Goal: Check status: Check status

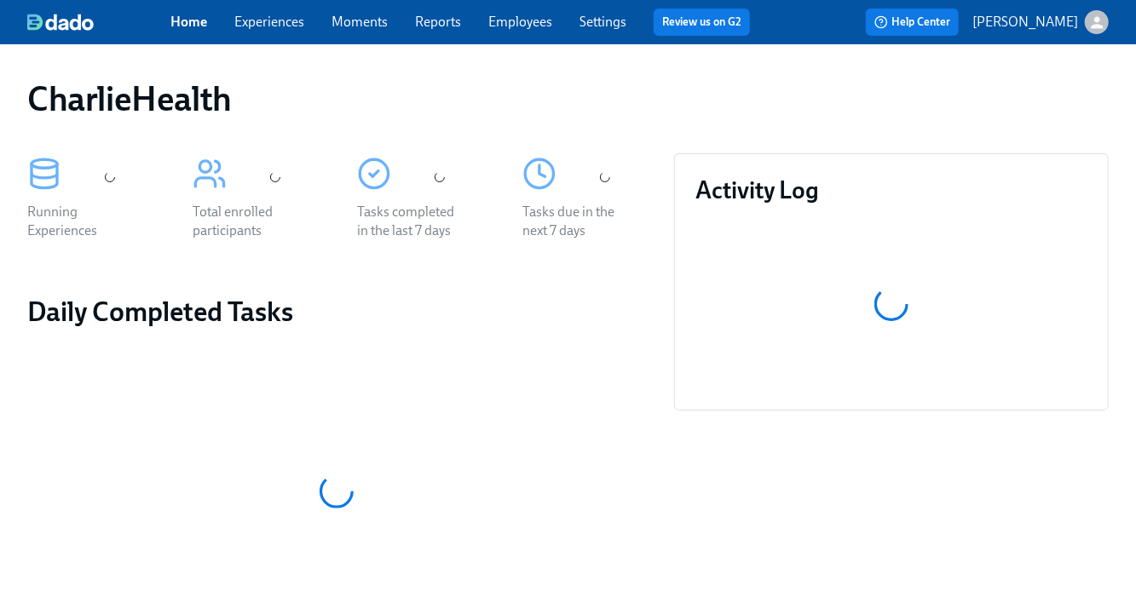
click at [257, 17] on link "Experiences" at bounding box center [269, 22] width 70 height 16
click at [265, 26] on link "Experiences" at bounding box center [269, 22] width 70 height 16
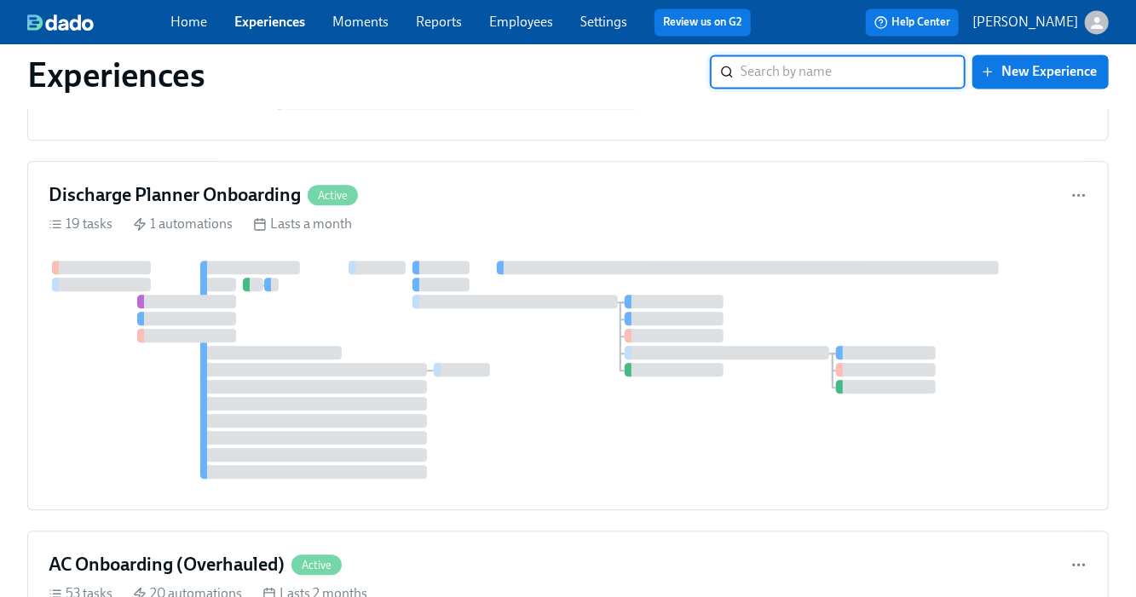
scroll to position [2435, 0]
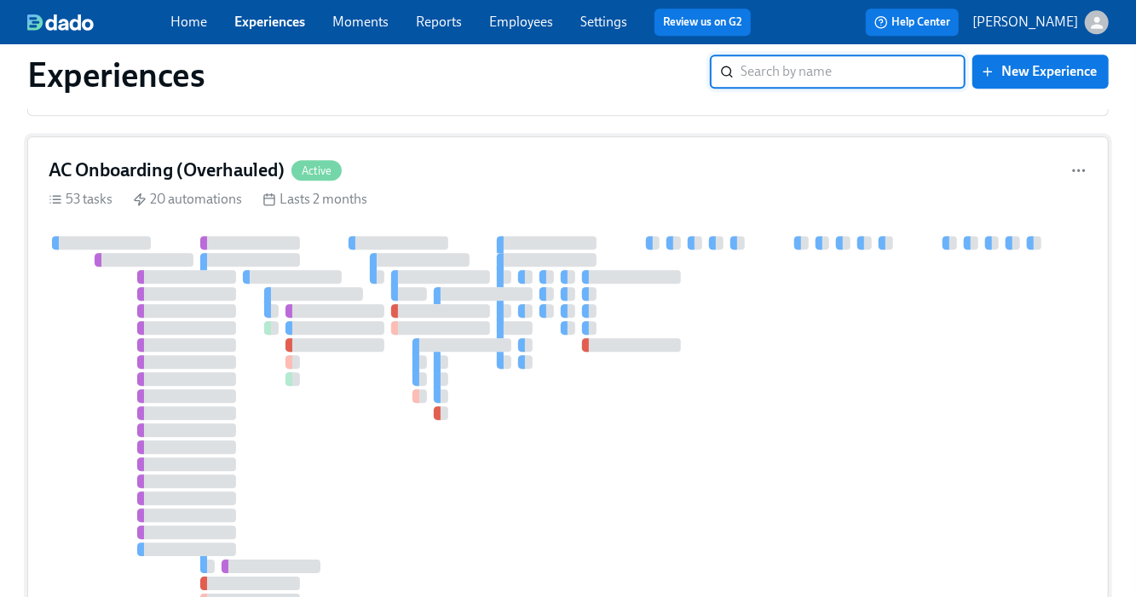
click at [299, 160] on div "AC Onboarding (Overhauled) Active" at bounding box center [195, 171] width 293 height 26
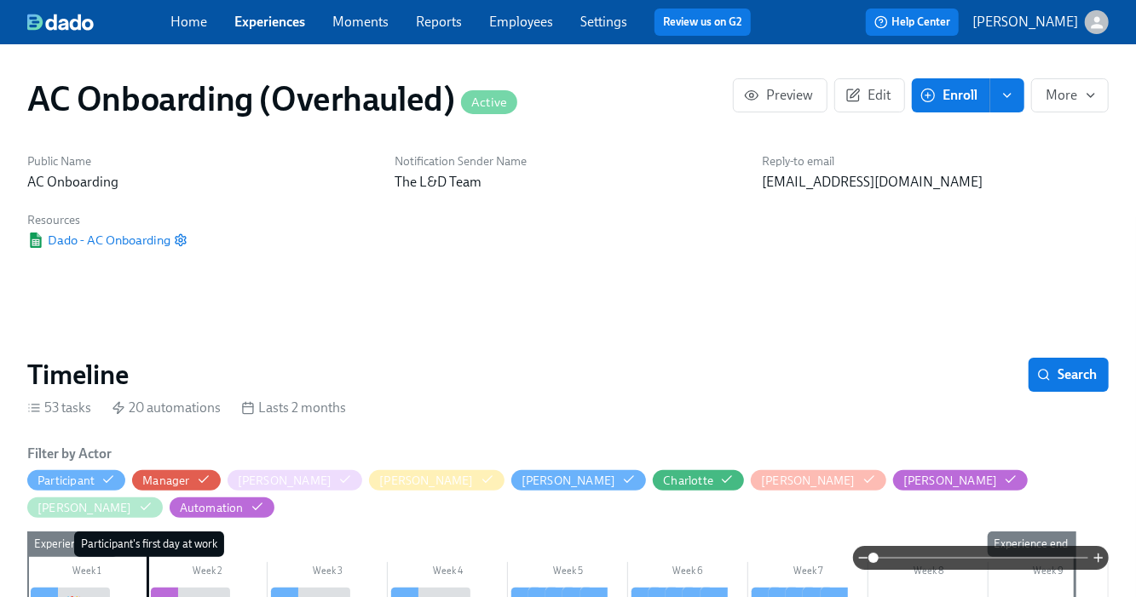
scroll to position [509, 0]
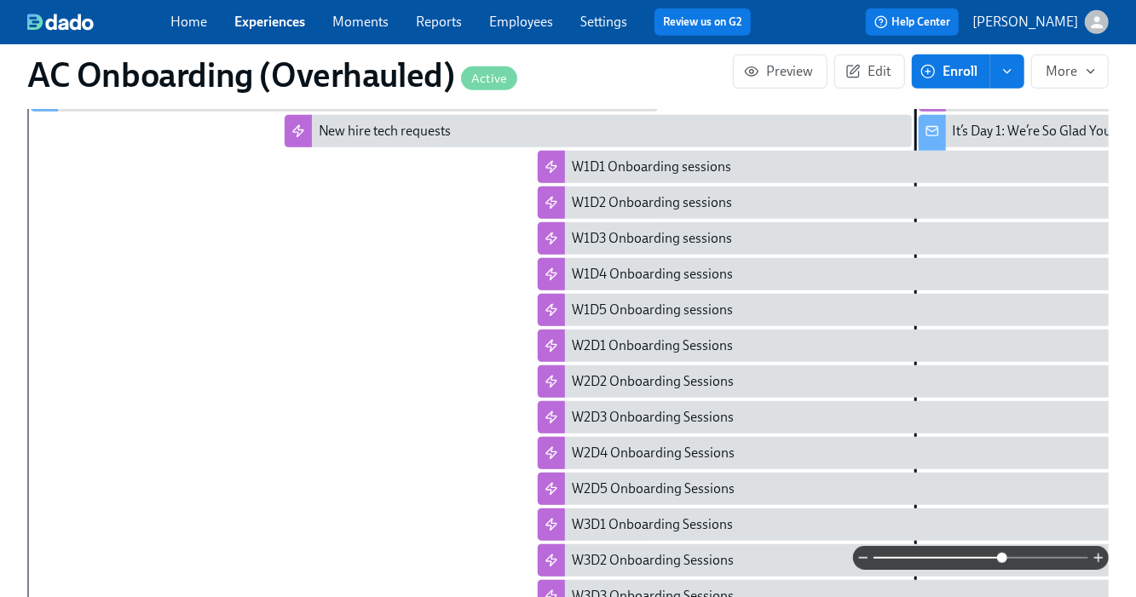
drag, startPoint x: 893, startPoint y: 561, endPoint x: 1001, endPoint y: 558, distance: 108.2
click at [1001, 558] on span at bounding box center [1002, 558] width 10 height 10
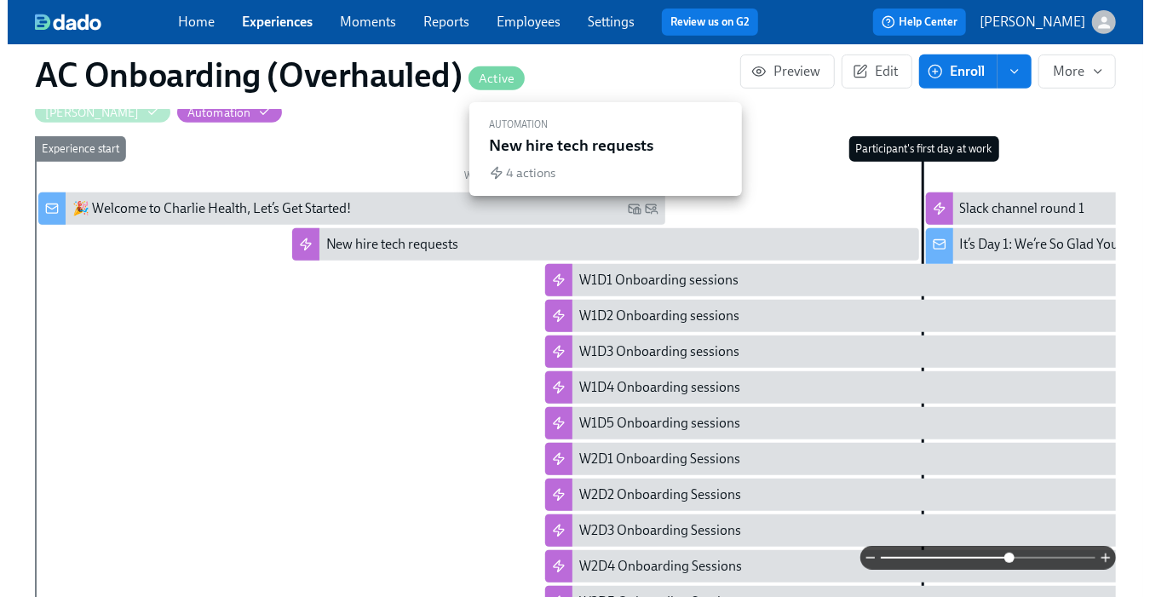
scroll to position [394, 0]
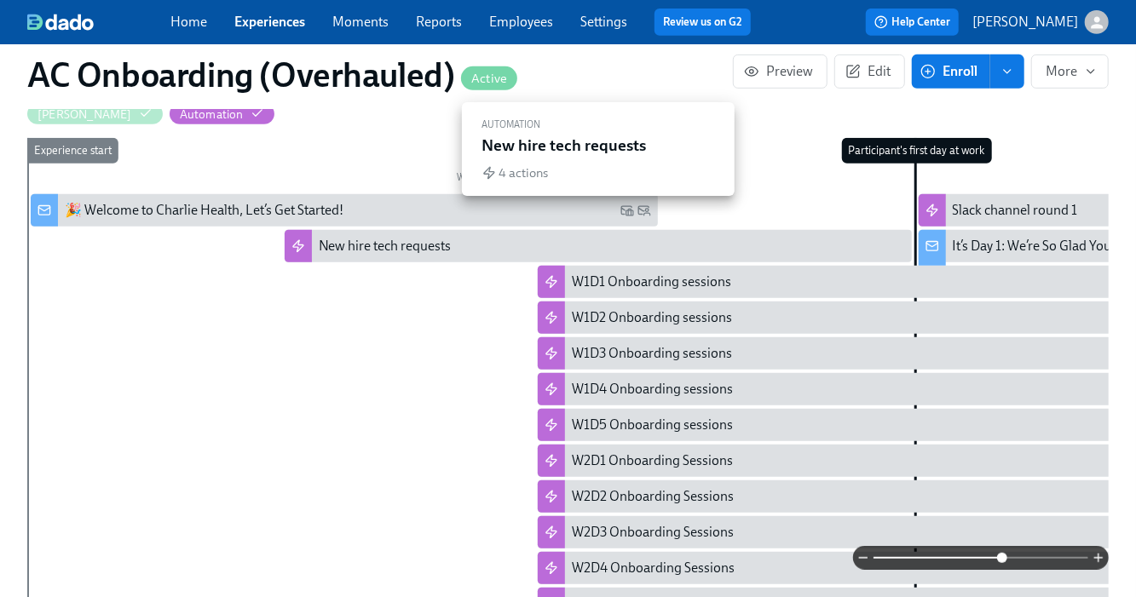
click at [369, 237] on div "New hire tech requests" at bounding box center [385, 246] width 133 height 19
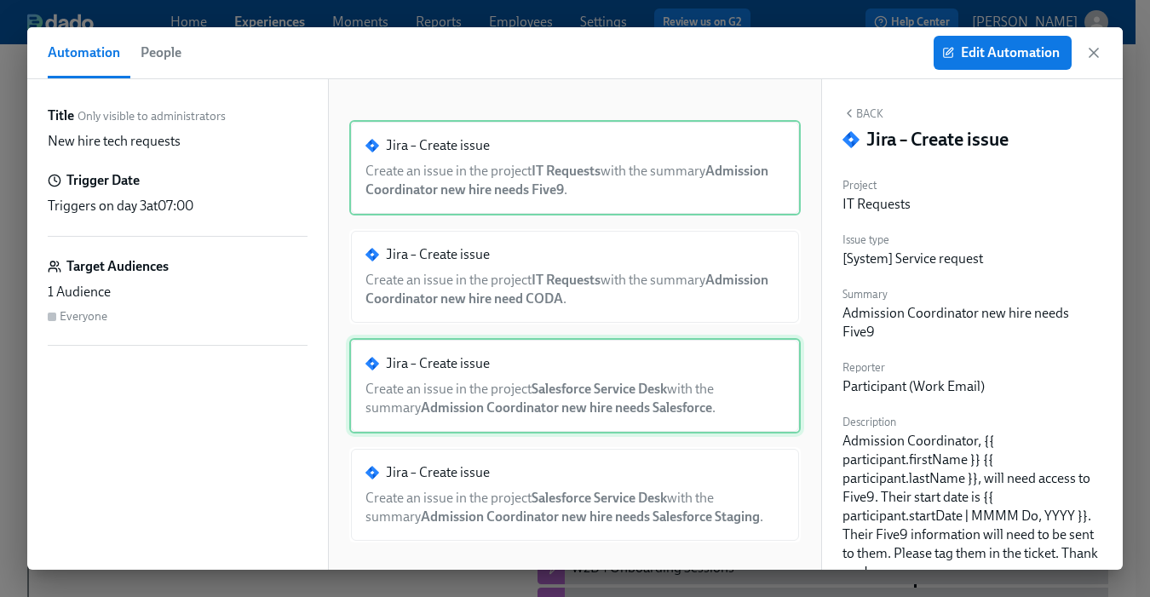
scroll to position [7, 0]
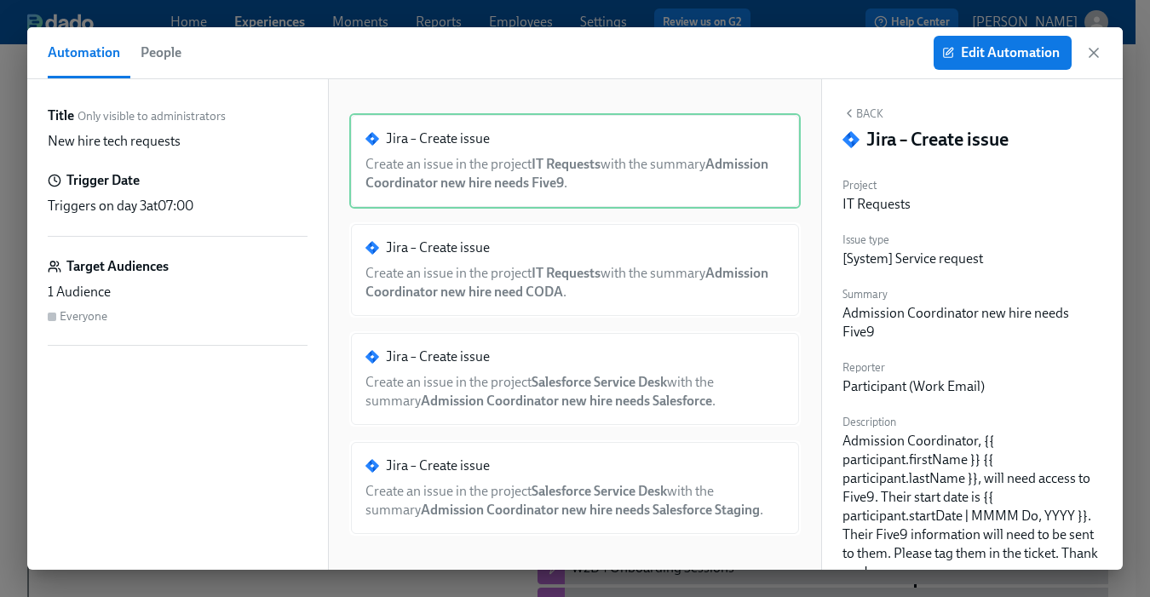
click at [1099, 58] on icon "button" at bounding box center [1093, 52] width 17 height 17
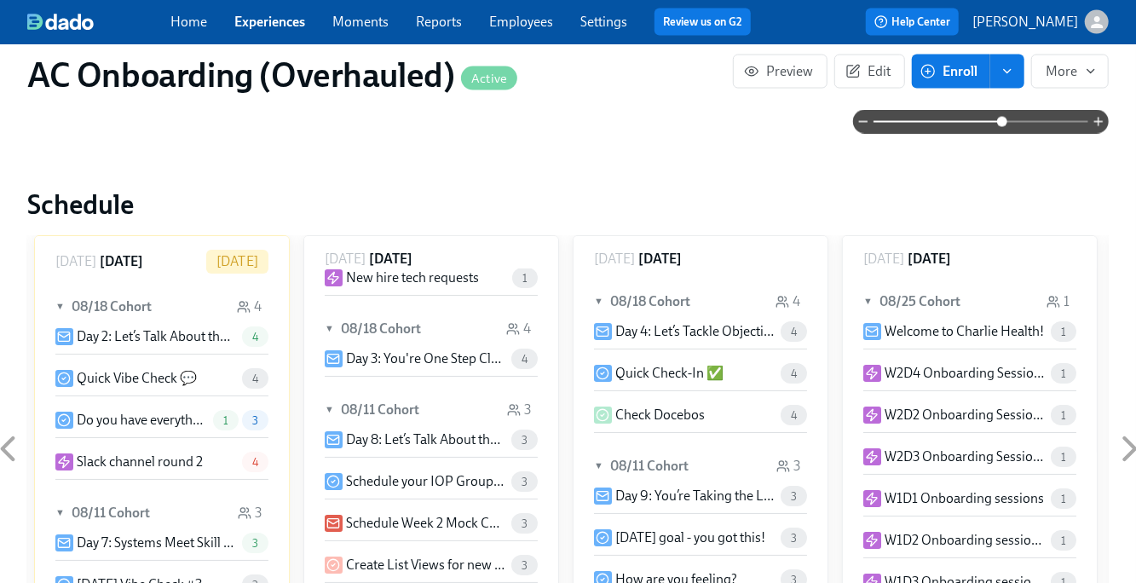
scroll to position [136, 0]
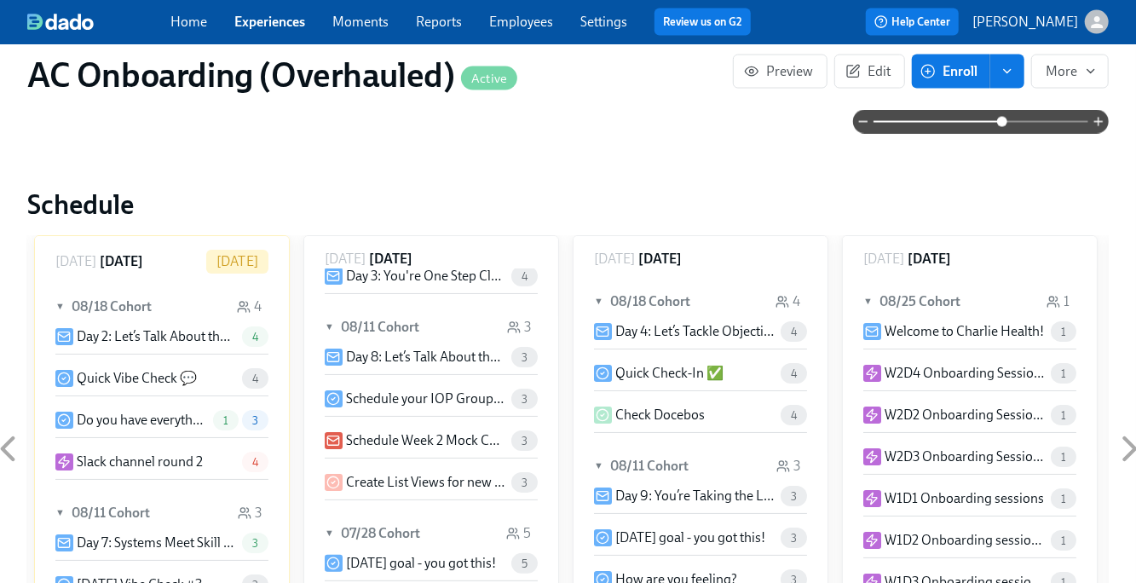
click at [5, 428] on icon at bounding box center [7, 449] width 43 height 43
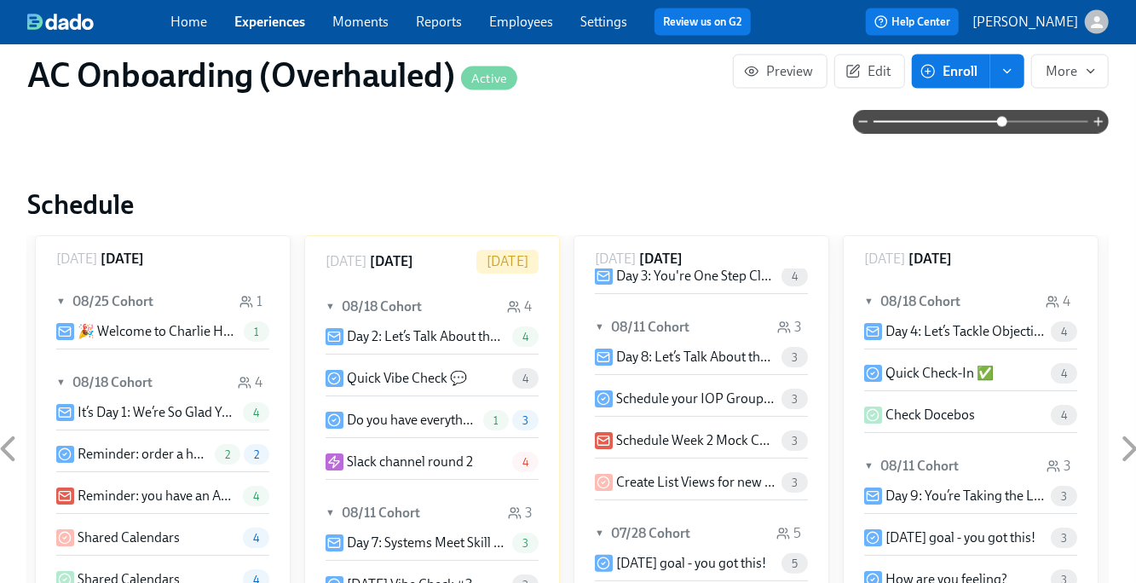
click at [6, 428] on icon at bounding box center [7, 449] width 43 height 43
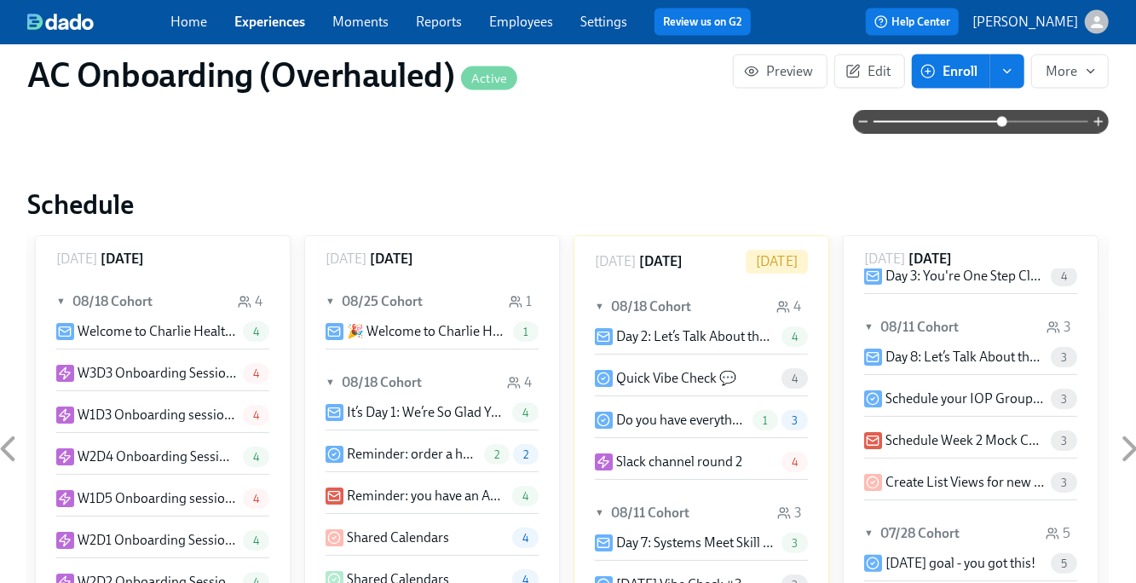
click at [6, 428] on icon at bounding box center [7, 449] width 43 height 43
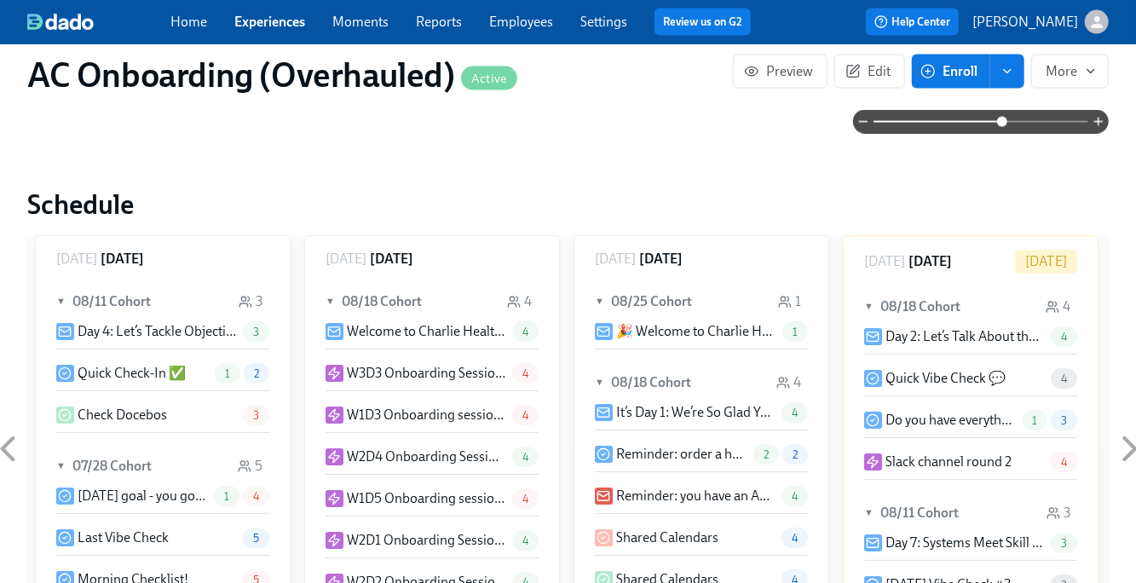
click at [6, 428] on icon at bounding box center [7, 449] width 43 height 43
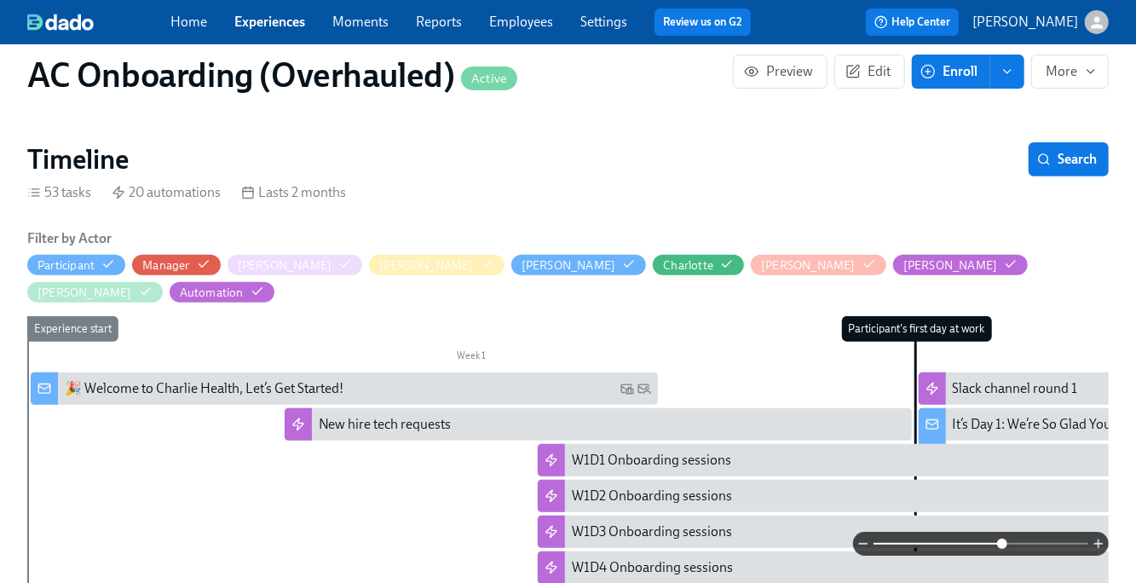
scroll to position [340, 0]
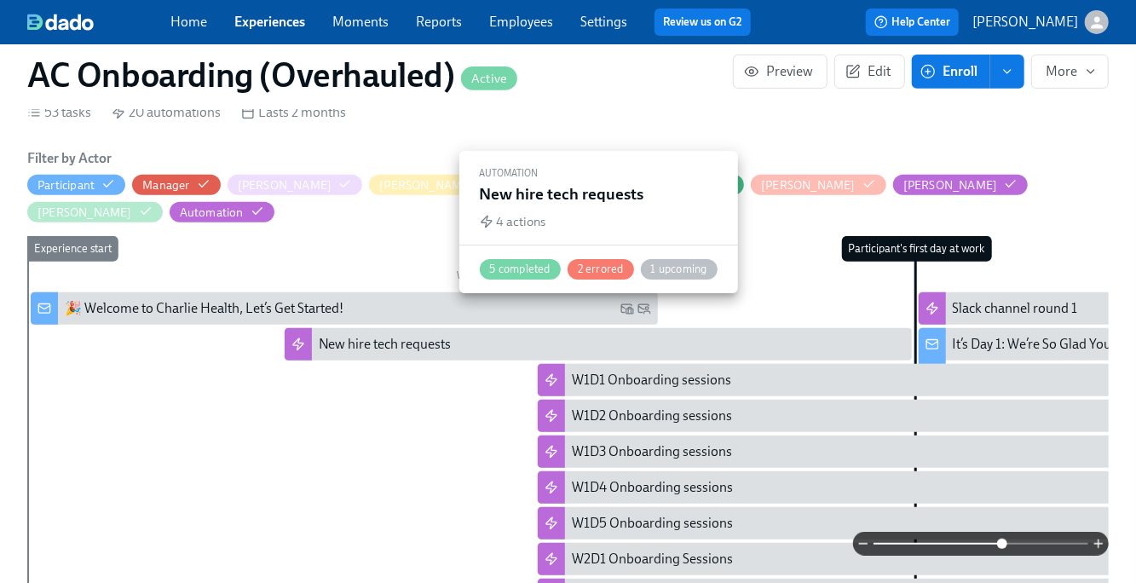
click at [313, 328] on div "New hire tech requests" at bounding box center [598, 344] width 627 height 32
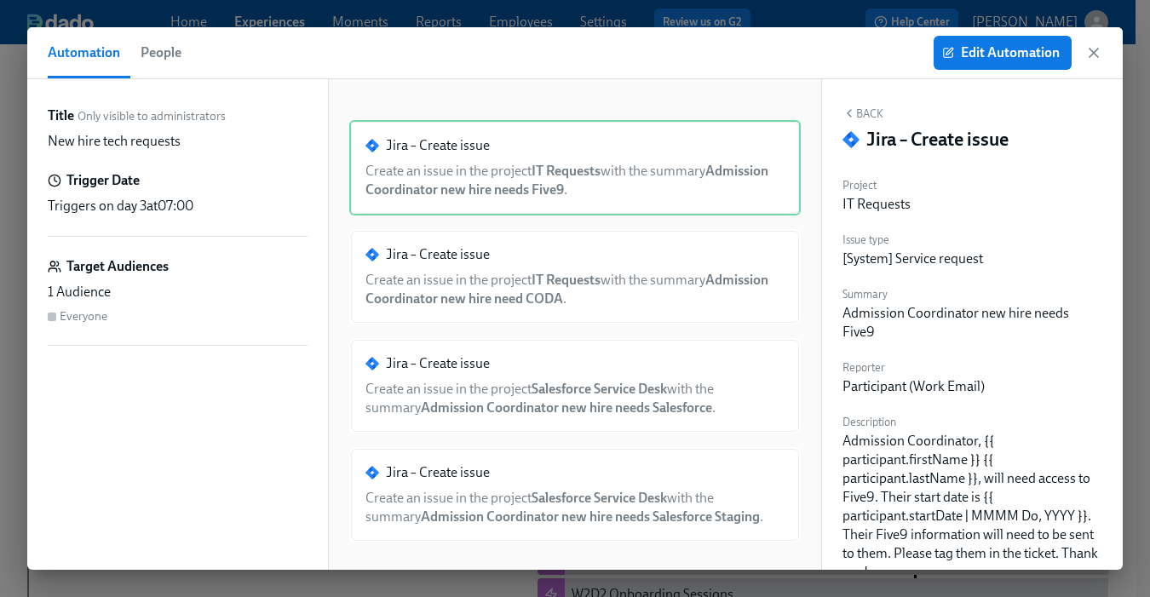
click at [1094, 55] on icon "button" at bounding box center [1093, 52] width 17 height 17
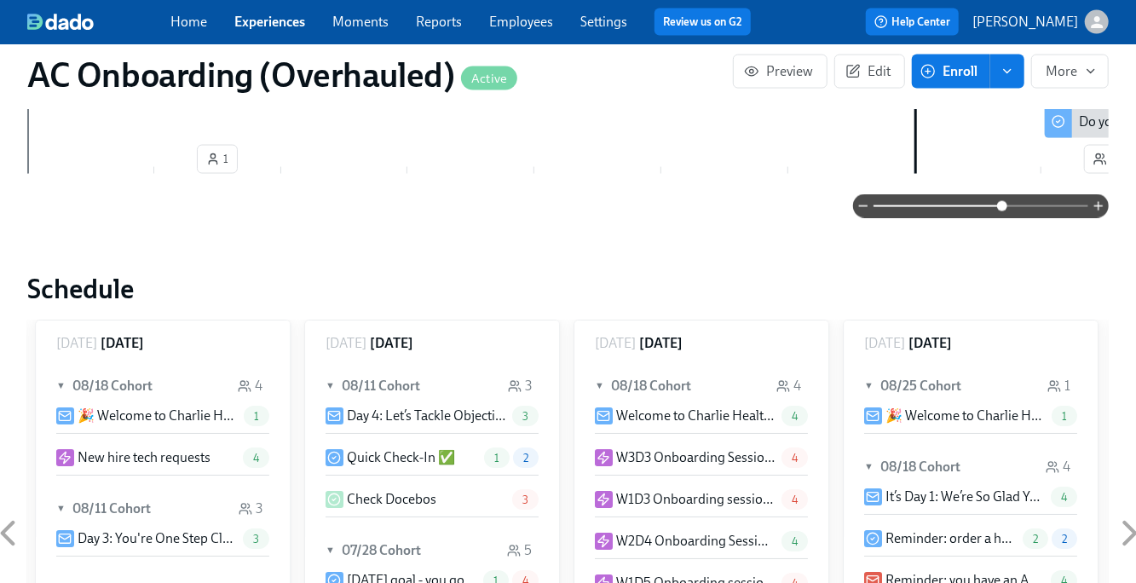
scroll to position [1425, 0]
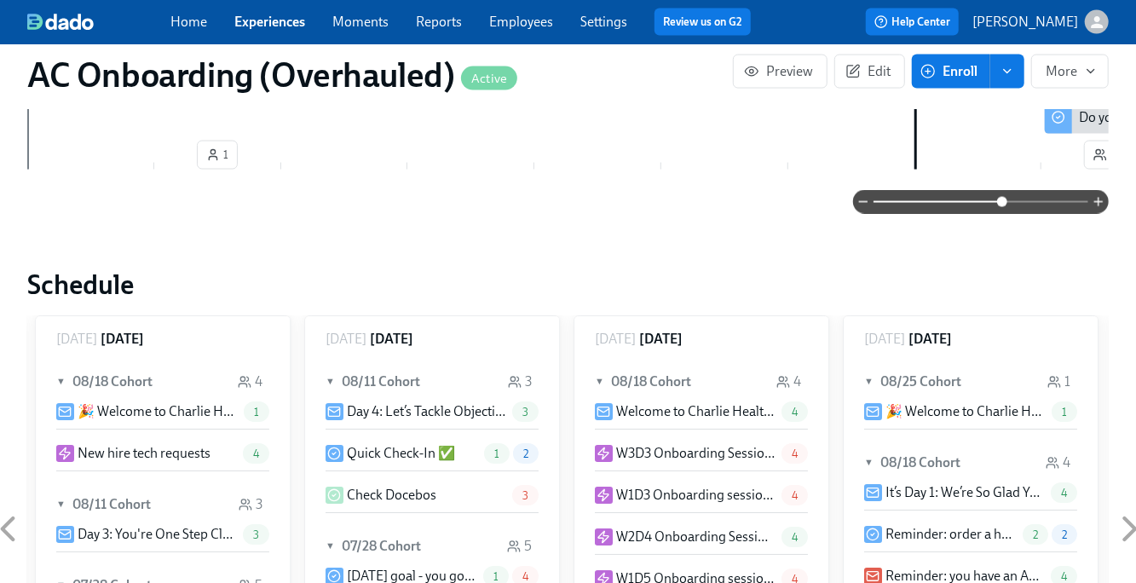
click at [14, 508] on icon at bounding box center [7, 529] width 43 height 43
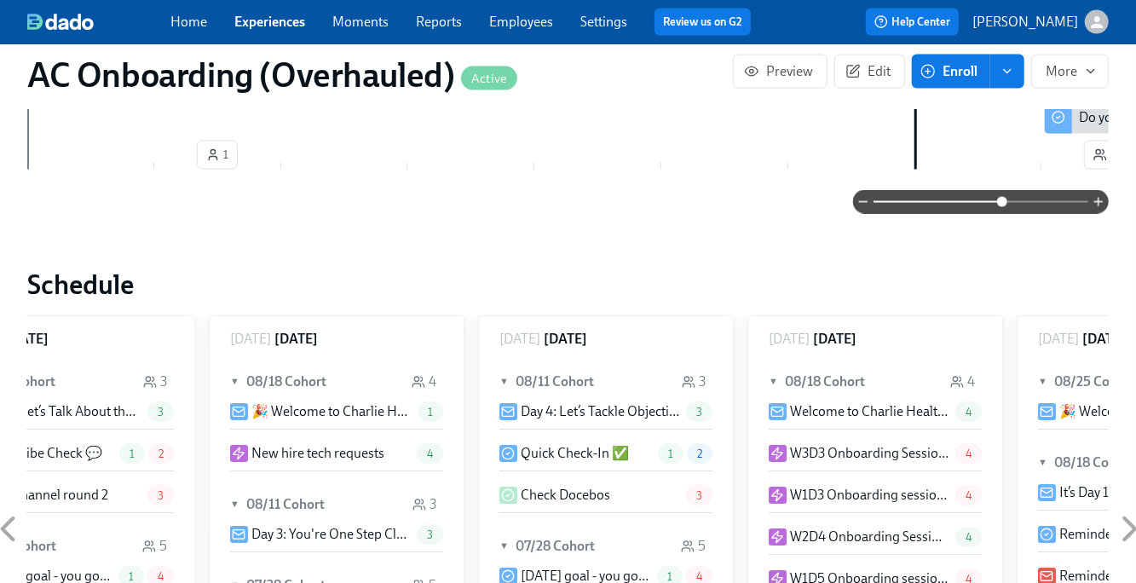
click at [14, 508] on icon at bounding box center [7, 529] width 43 height 43
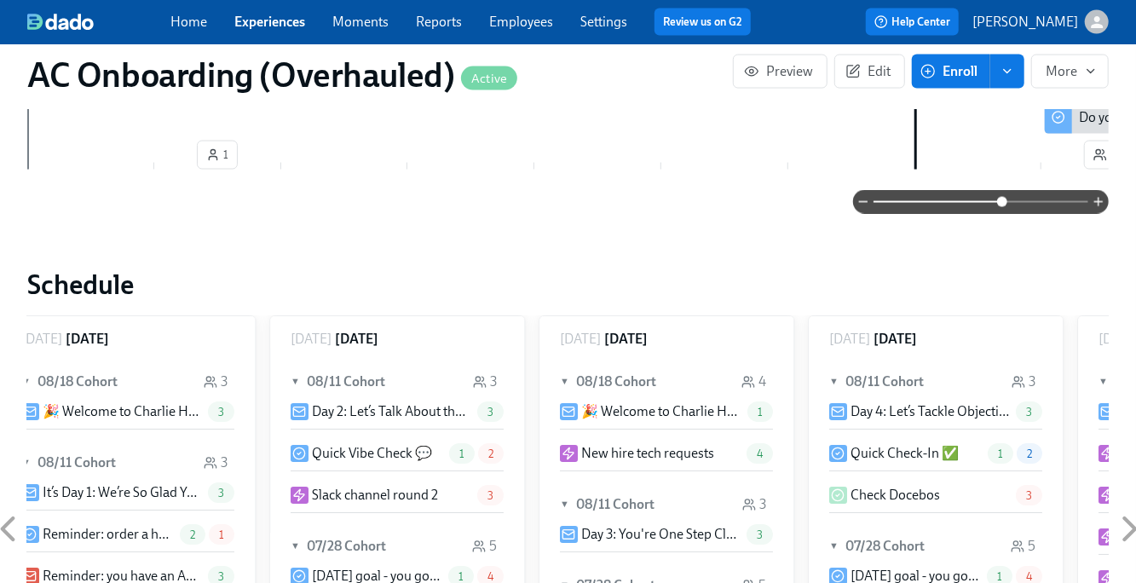
click at [14, 508] on icon at bounding box center [7, 529] width 43 height 43
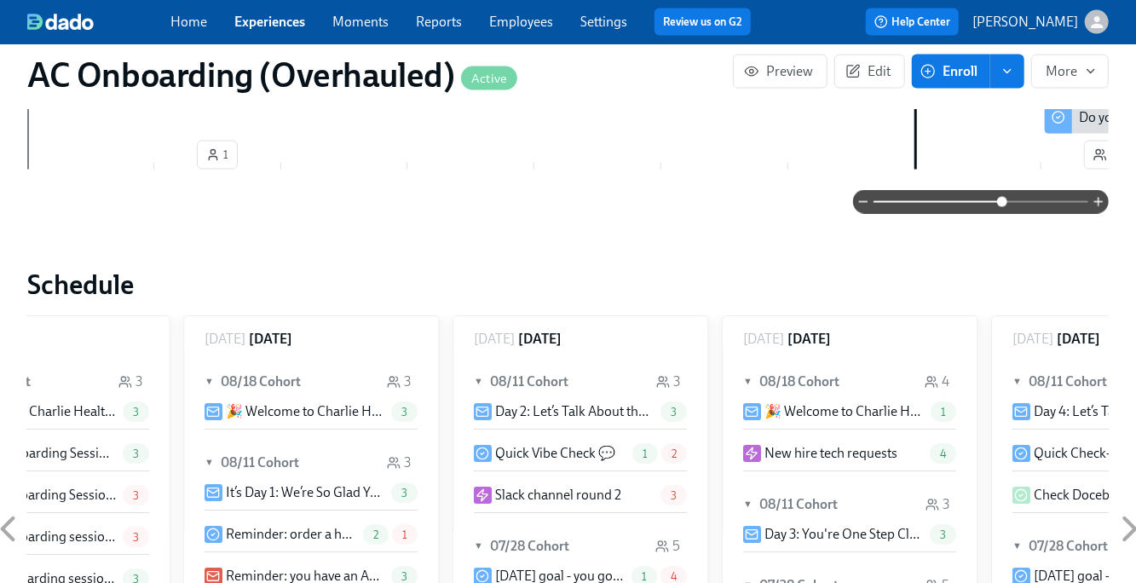
click at [15, 508] on icon at bounding box center [7, 529] width 43 height 43
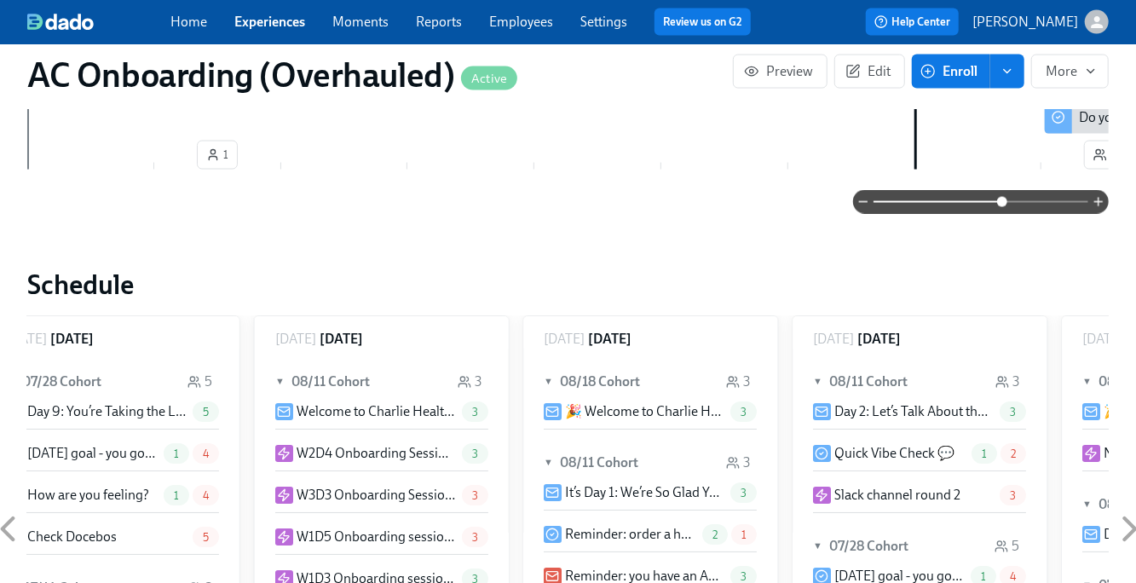
click at [16, 508] on icon at bounding box center [7, 529] width 43 height 43
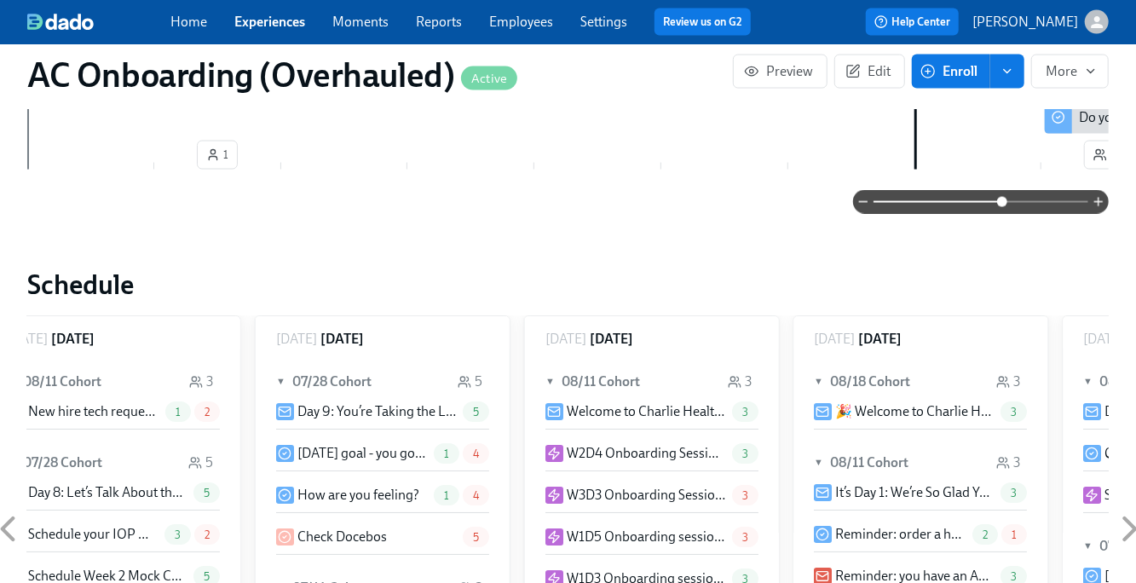
click at [16, 508] on icon at bounding box center [7, 529] width 43 height 43
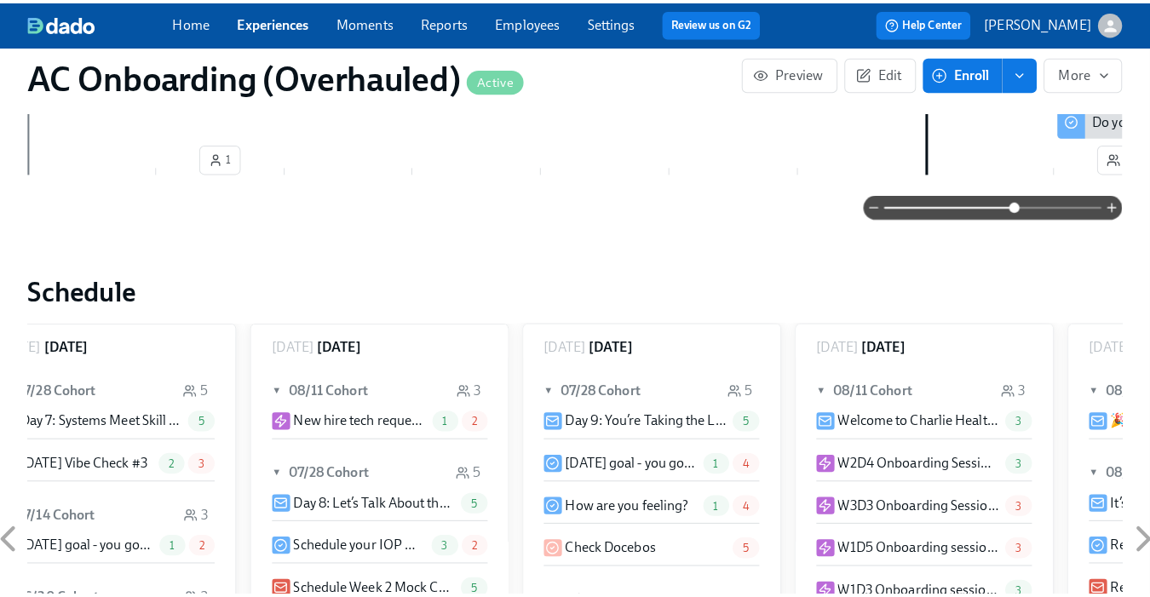
scroll to position [0, 7579]
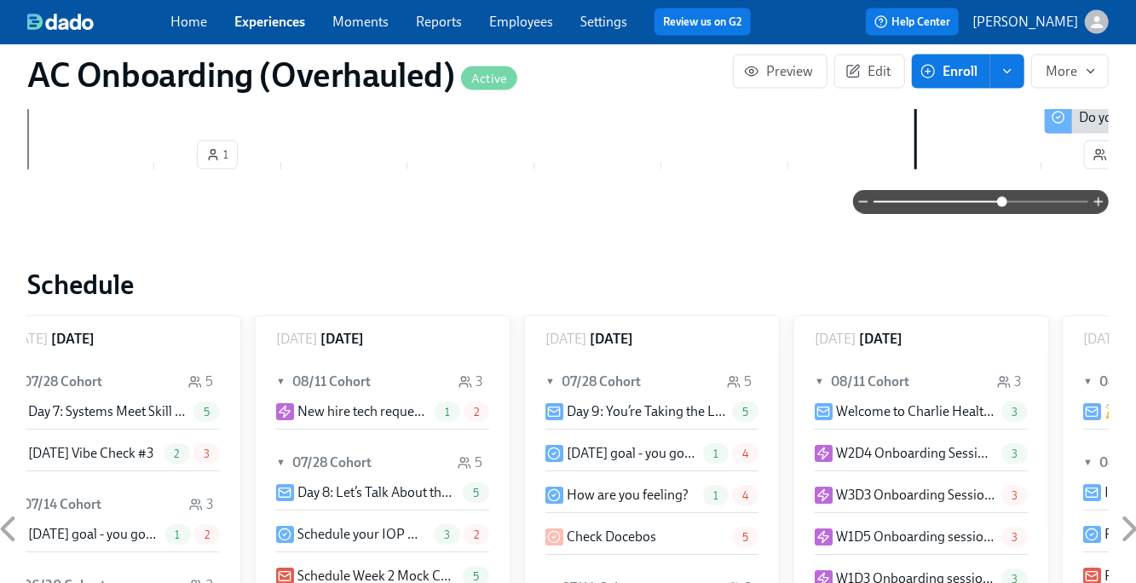
click at [468, 406] on span "2" at bounding box center [476, 412] width 26 height 13
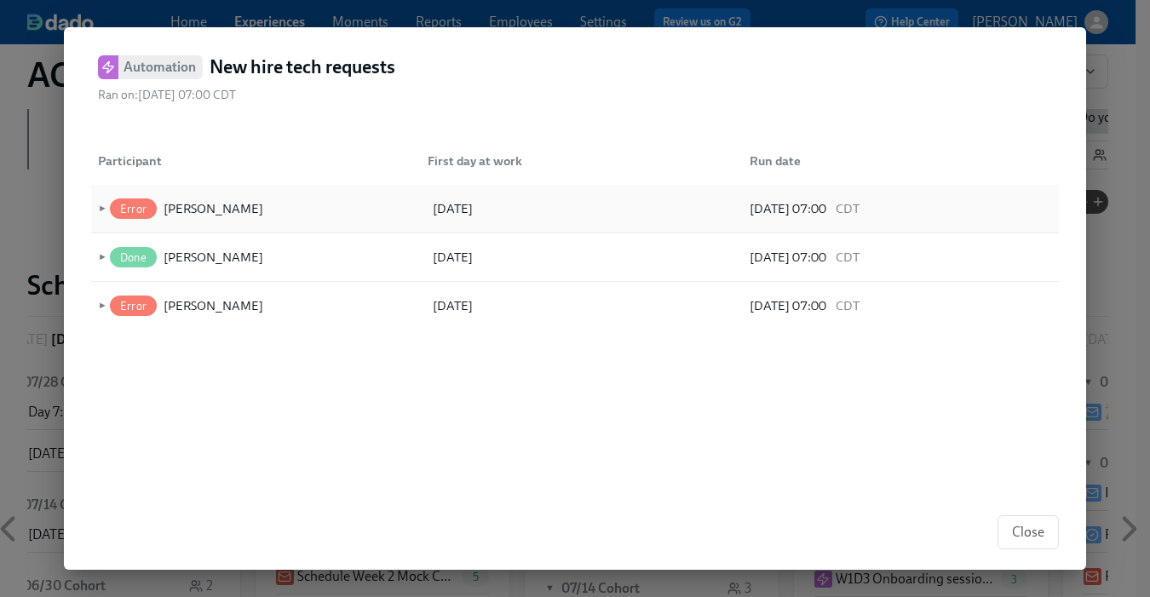
click at [105, 206] on span "►" at bounding box center [101, 208] width 12 height 19
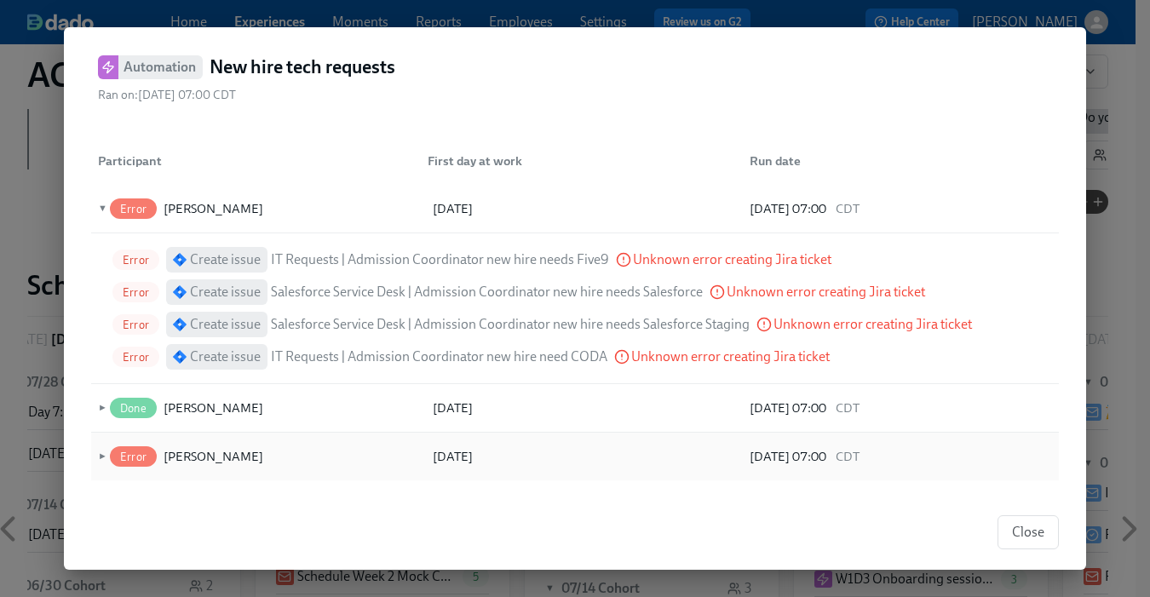
click at [103, 456] on span "►" at bounding box center [101, 456] width 12 height 19
click at [98, 451] on span "▼" at bounding box center [101, 456] width 12 height 19
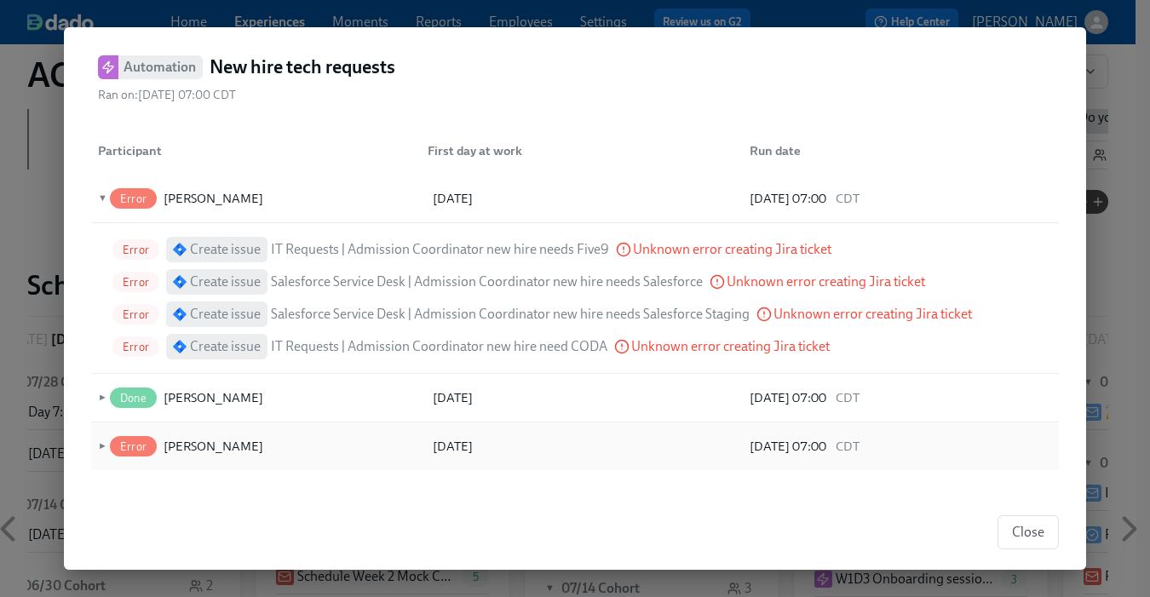
click at [107, 444] on div "Error [PERSON_NAME]" at bounding box center [193, 446] width 175 height 20
click at [99, 442] on span "►" at bounding box center [101, 446] width 12 height 19
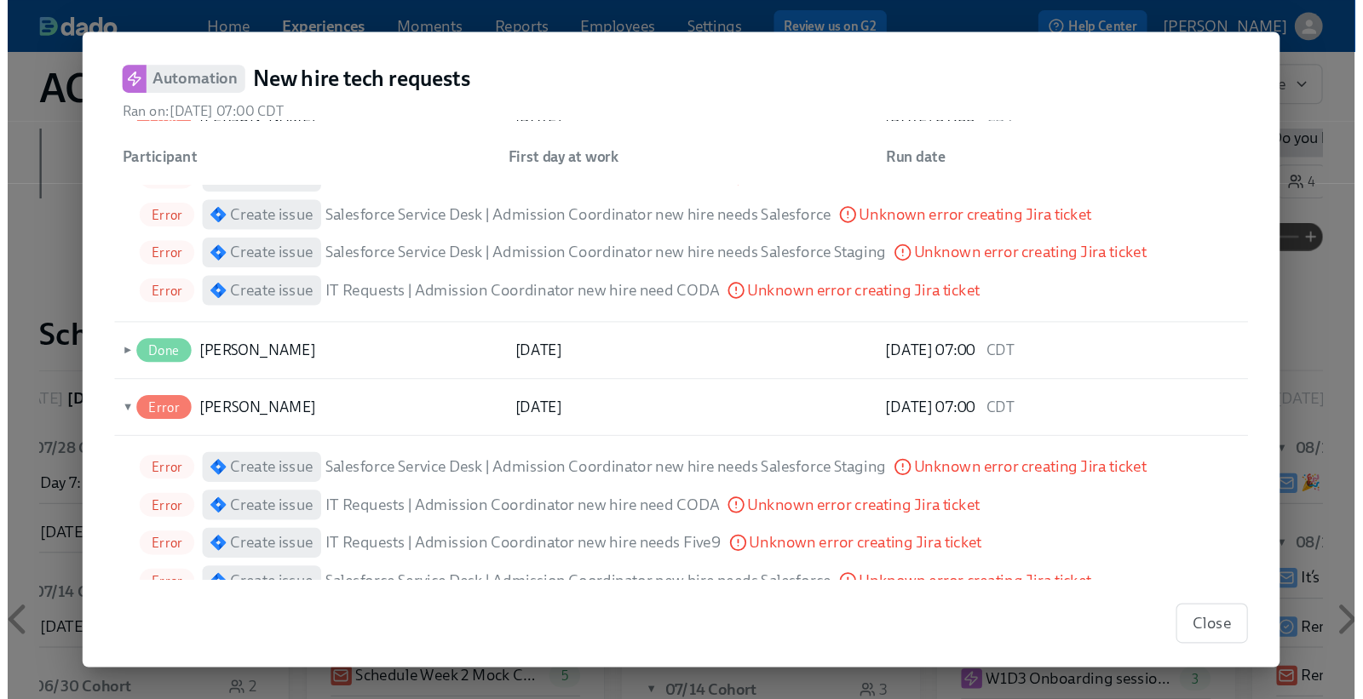
scroll to position [42, 0]
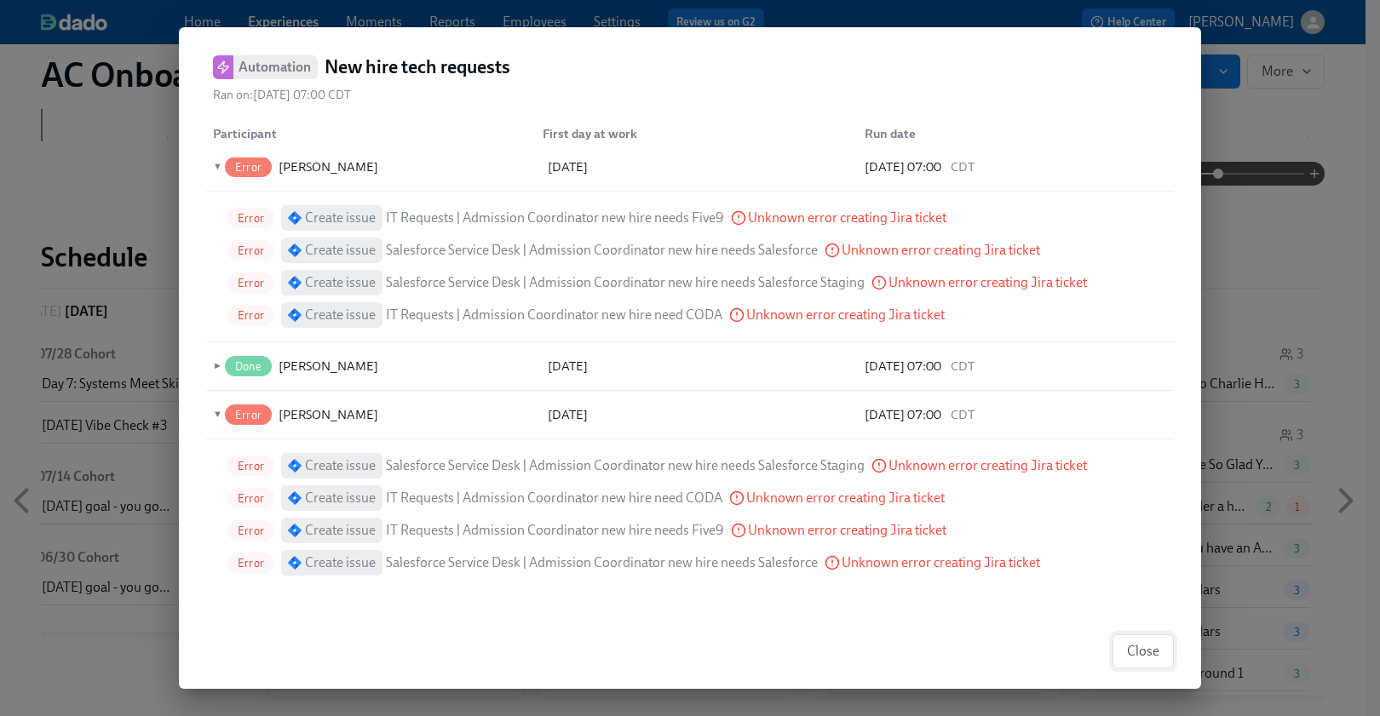
click at [1149, 596] on span "Close" at bounding box center [1143, 651] width 32 height 17
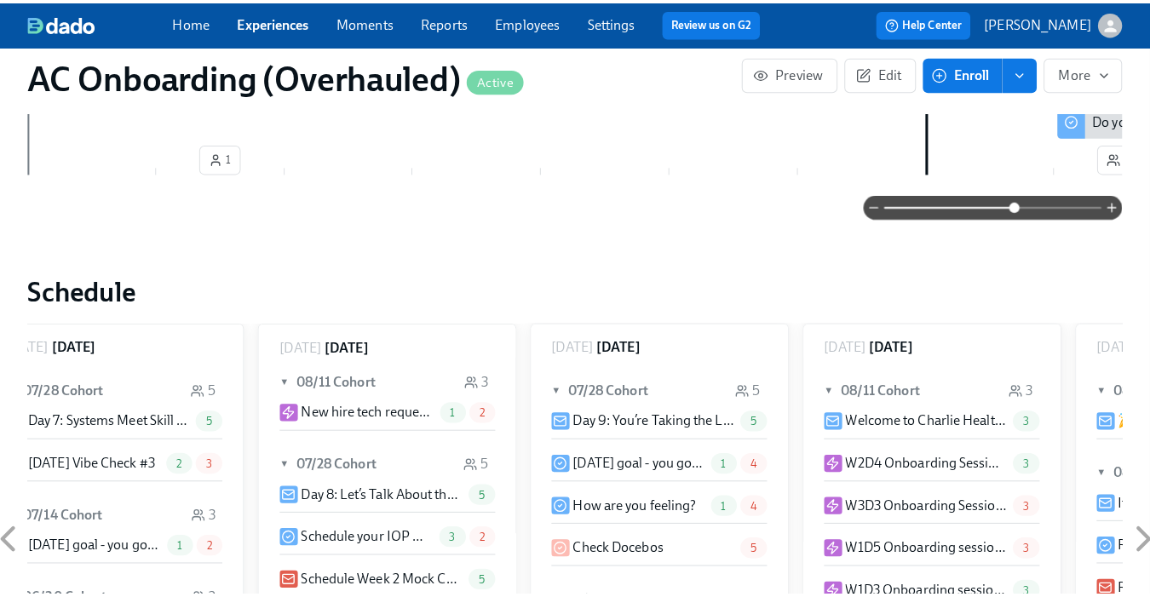
scroll to position [0, 0]
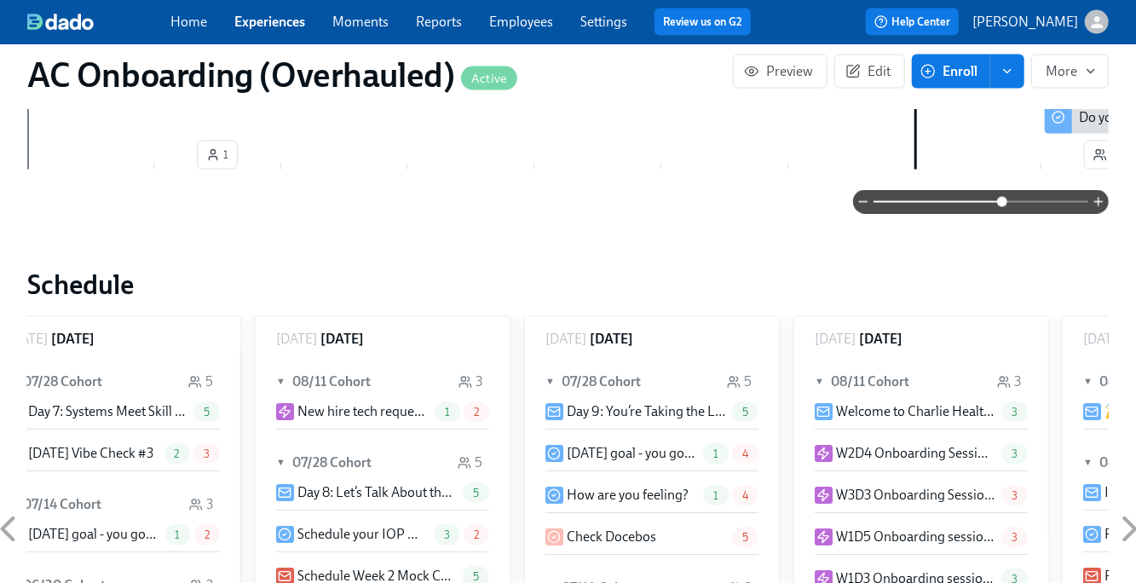
click at [354, 403] on p "New hire tech requests" at bounding box center [362, 412] width 130 height 19
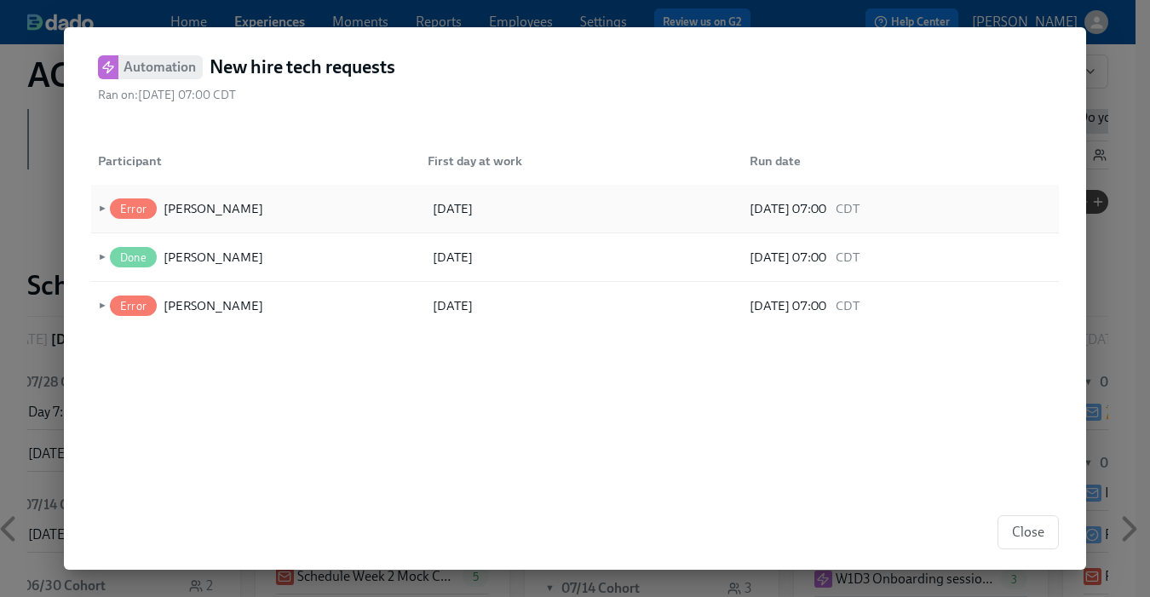
click at [93, 210] on div "► Error [PERSON_NAME] [DATE] [DATE] 07:00 CDT" at bounding box center [575, 209] width 968 height 49
click at [100, 207] on span "►" at bounding box center [101, 208] width 12 height 19
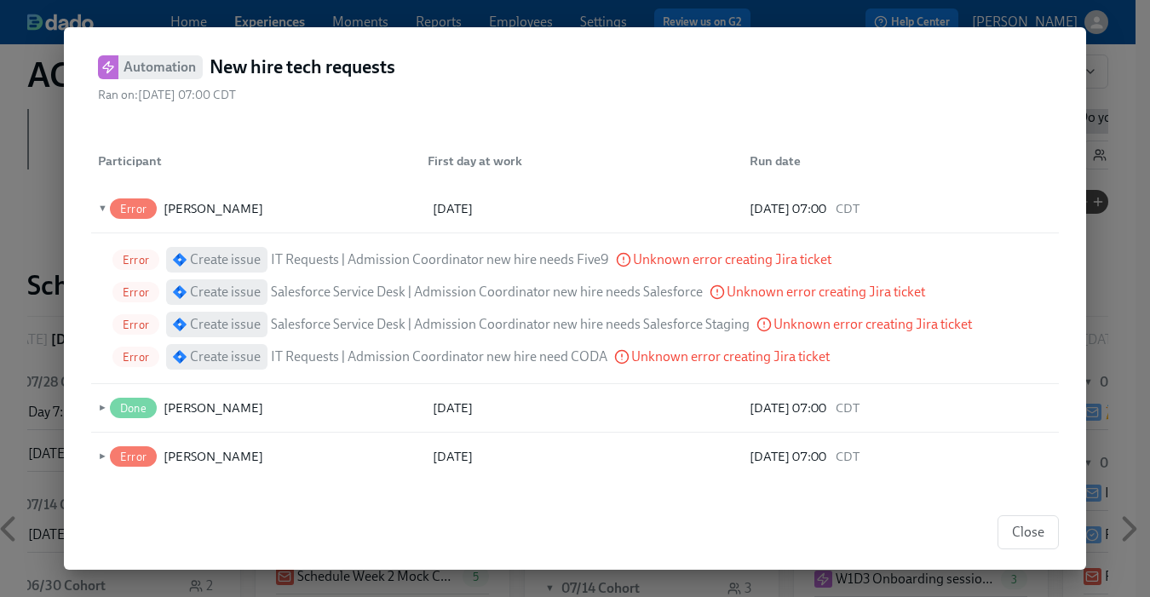
click at [620, 256] on icon at bounding box center [623, 259] width 15 height 15
click at [619, 258] on icon at bounding box center [623, 259] width 15 height 15
click at [118, 256] on span "Error" at bounding box center [135, 260] width 47 height 13
click at [253, 259] on div "Create issue" at bounding box center [225, 259] width 71 height 19
